Goal: Task Accomplishment & Management: Manage account settings

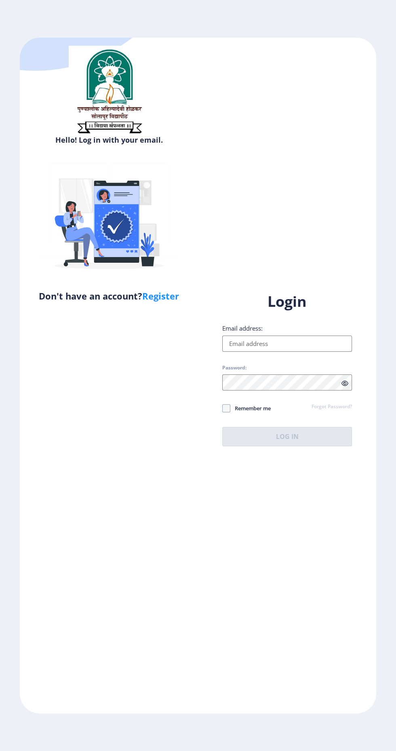
click at [315, 352] on input "Email address:" at bounding box center [287, 344] width 130 height 16
type input "[EMAIL_ADDRESS][DOMAIN_NAME]"
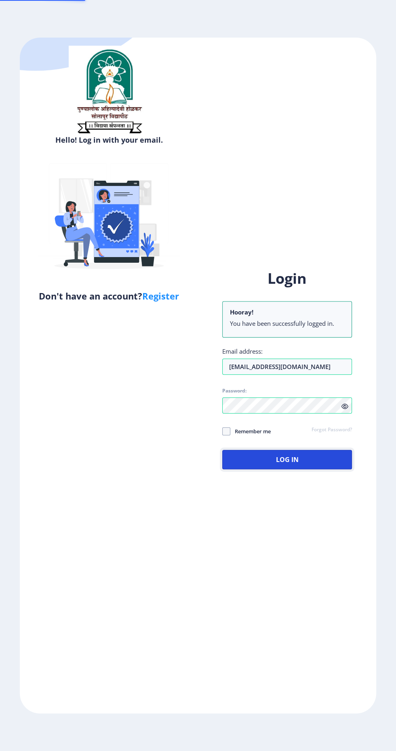
click at [325, 470] on button "Log In" at bounding box center [287, 459] width 130 height 19
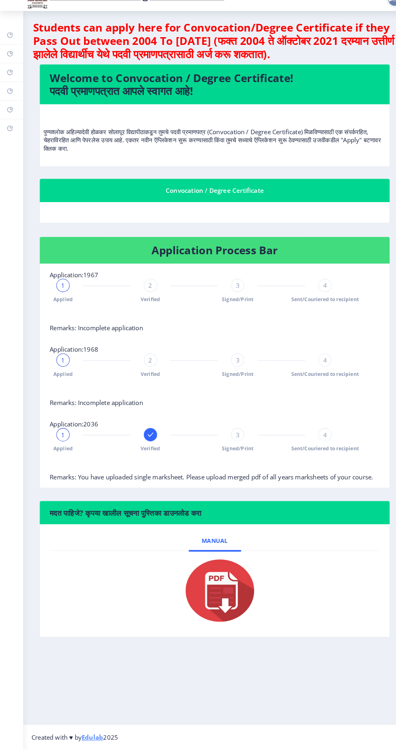
scroll to position [1, 0]
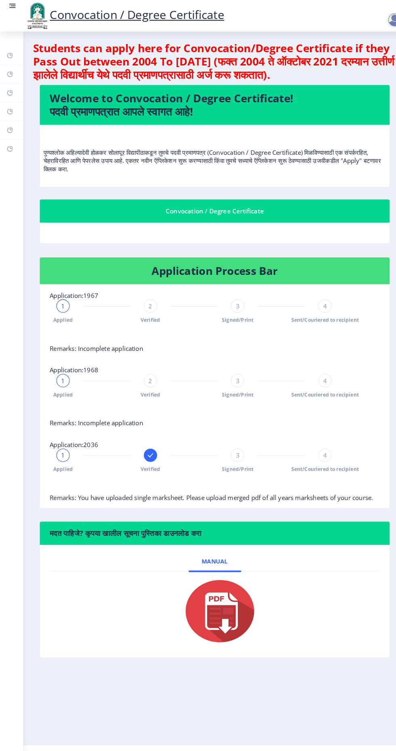
click at [10, 90] on rect at bounding box center [9, 90] width 6 height 6
select select
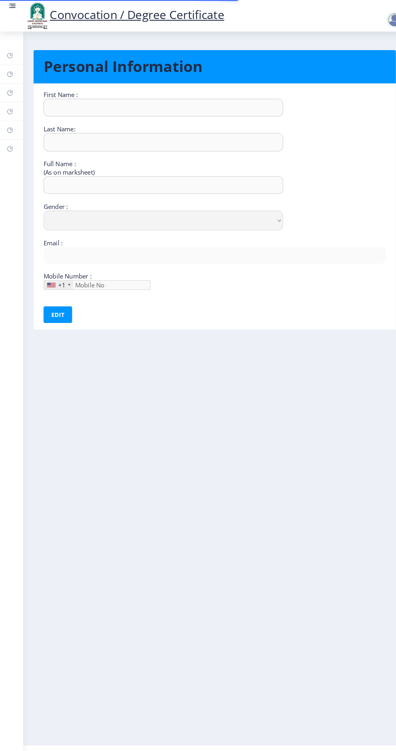
type input "Kiran"
type input "[PERSON_NAME]"
type input "[PERSON_NAME] [PERSON_NAME]"
select select "[DEMOGRAPHIC_DATA]"
type input "[EMAIL_ADDRESS][DOMAIN_NAME]"
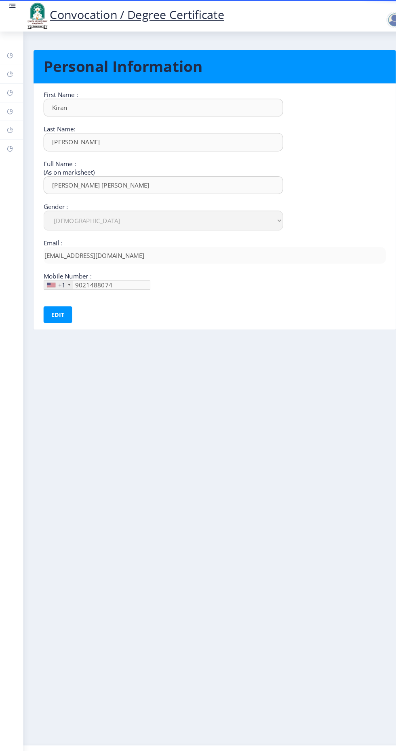
type input "[PHONE_NUMBER]"
click at [19, 122] on link "Payment issue" at bounding box center [11, 127] width 23 height 18
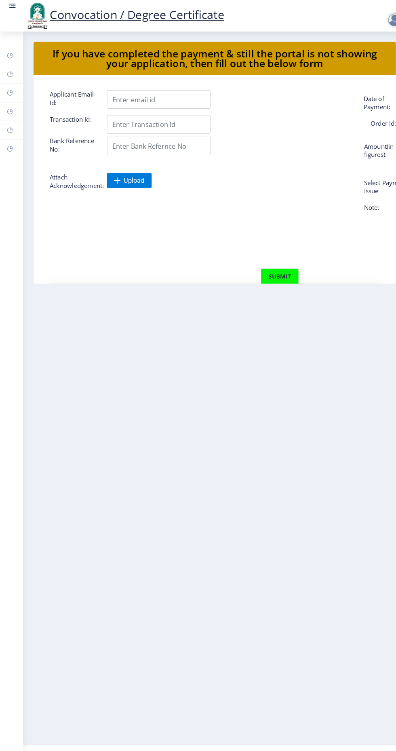
click at [19, 144] on link "Incorrect Certificate" at bounding box center [11, 145] width 23 height 18
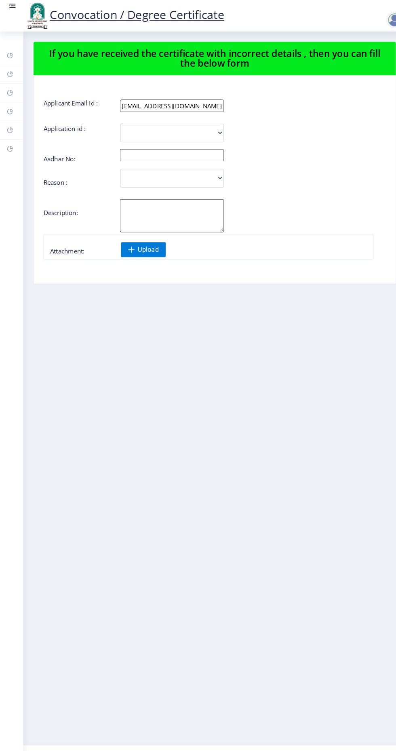
click at [10, 90] on rect at bounding box center [9, 90] width 6 height 6
select select
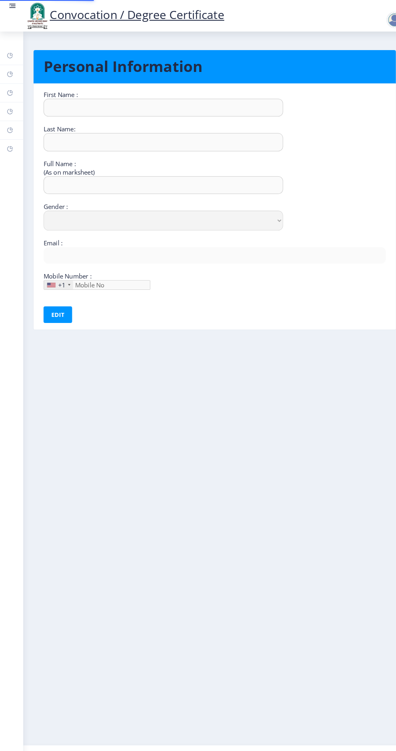
type input "Kiran"
type input "[PERSON_NAME]"
type input "[PERSON_NAME] [PERSON_NAME]"
select select "[DEMOGRAPHIC_DATA]"
type input "[EMAIL_ADDRESS][DOMAIN_NAME]"
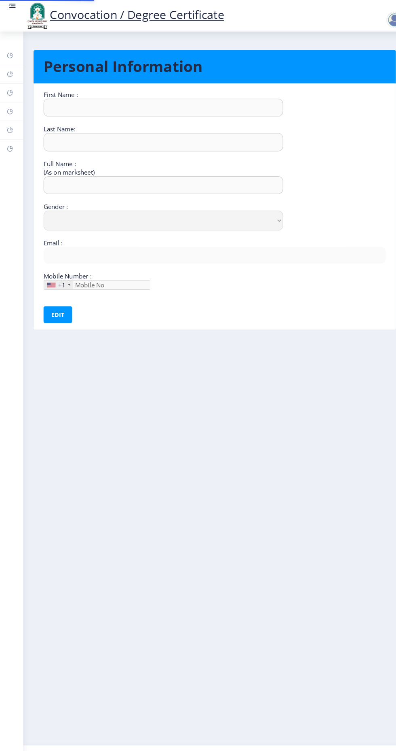
type input "9021488074"
click at [11, 71] on rect at bounding box center [9, 72] width 6 height 6
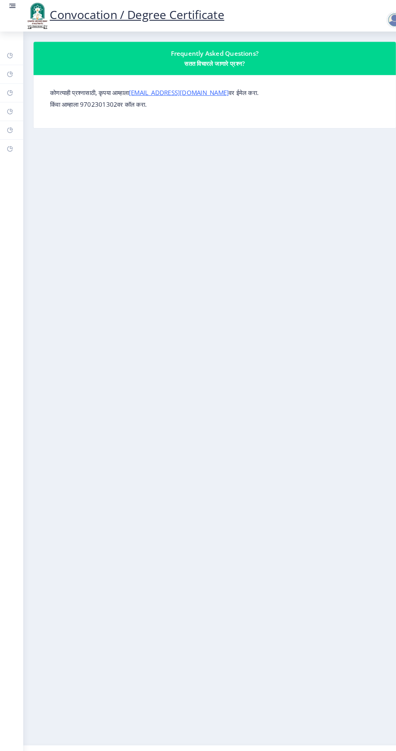
click at [11, 53] on rect at bounding box center [9, 54] width 6 height 6
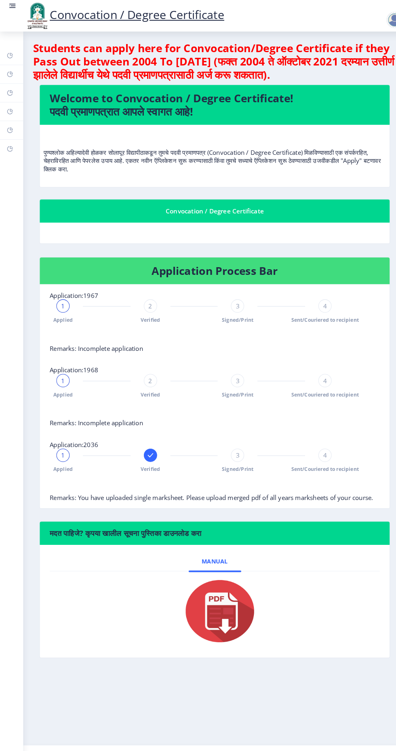
click at [20, 111] on link "Myapplication" at bounding box center [11, 109] width 23 height 18
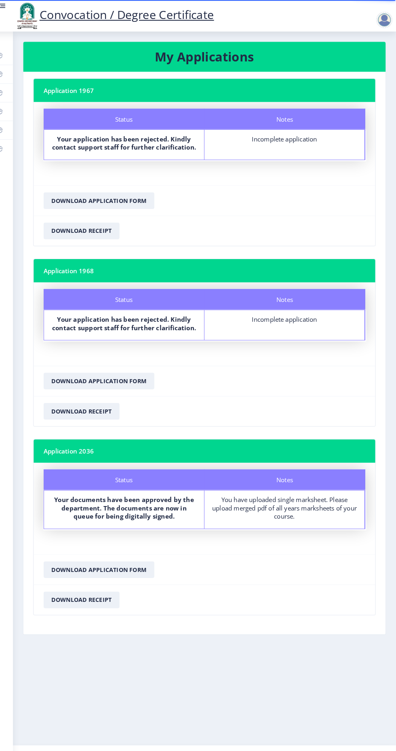
click at [387, 32] on nb-layout-column "My Applications Application 1967 Status Notes Status Your application has been …" at bounding box center [210, 379] width 374 height 696
click at [382, 8] on div at bounding box center [387, 16] width 36 height 28
click at [385, 29] on nav "Convocation / Degree Certificate" at bounding box center [198, 15] width 396 height 31
click at [372, 19] on nb-action at bounding box center [387, 20] width 36 height 10
click at [378, 14] on div at bounding box center [386, 19] width 19 height 16
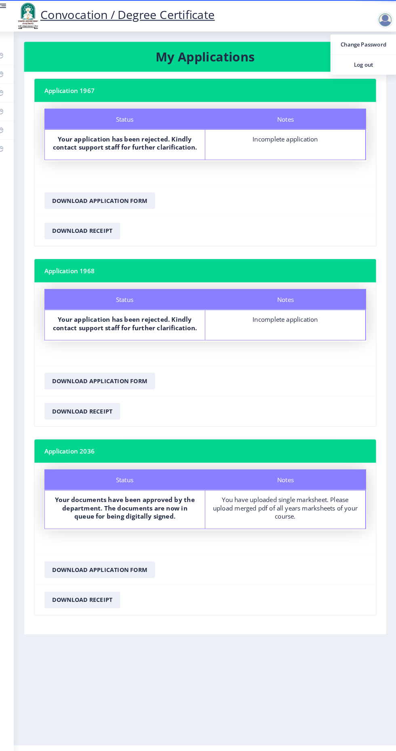
click at [366, 72] on link "Log out" at bounding box center [364, 62] width 65 height 19
